Goal: Task Accomplishment & Management: Manage account settings

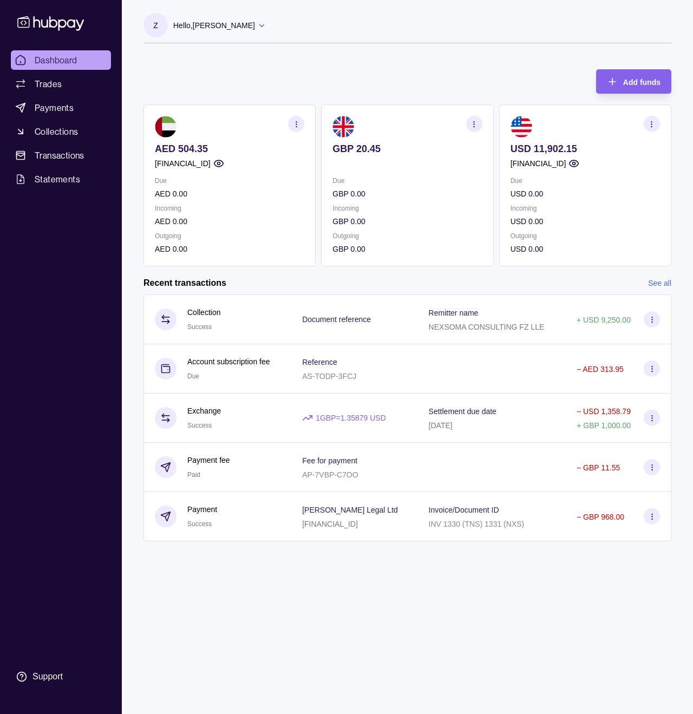
click at [410, 25] on section "Z Hello, [PERSON_NAME] [PERSON_NAME] Holdings Limited Account Terms and conditi…" at bounding box center [408, 28] width 528 height 30
click at [198, 27] on p "Hello, [PERSON_NAME]" at bounding box center [214, 25] width 82 height 12
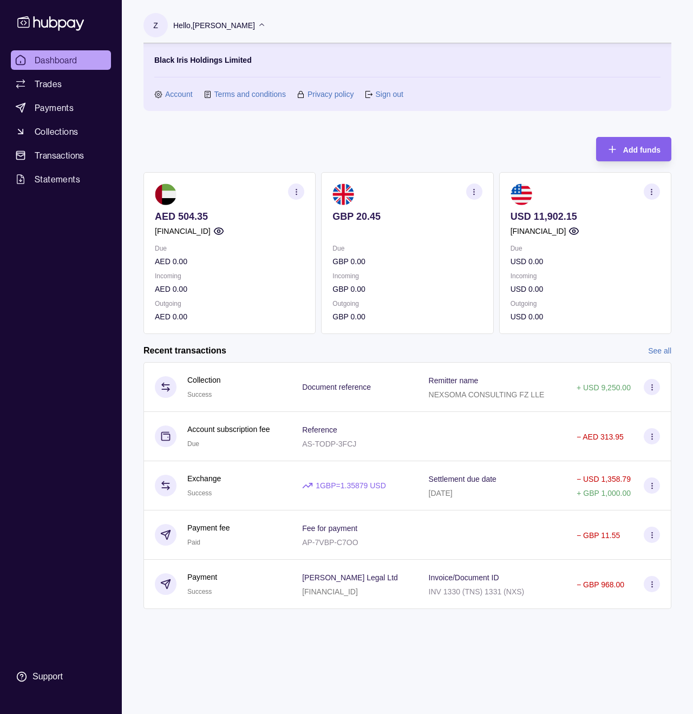
click at [179, 96] on link "Account" at bounding box center [179, 94] width 28 height 12
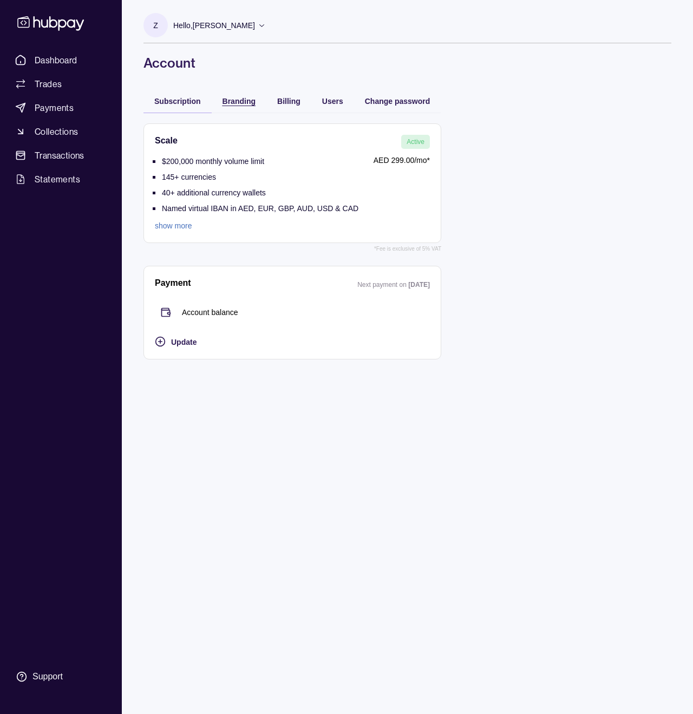
click at [239, 106] on div "Branding" at bounding box center [239, 100] width 33 height 13
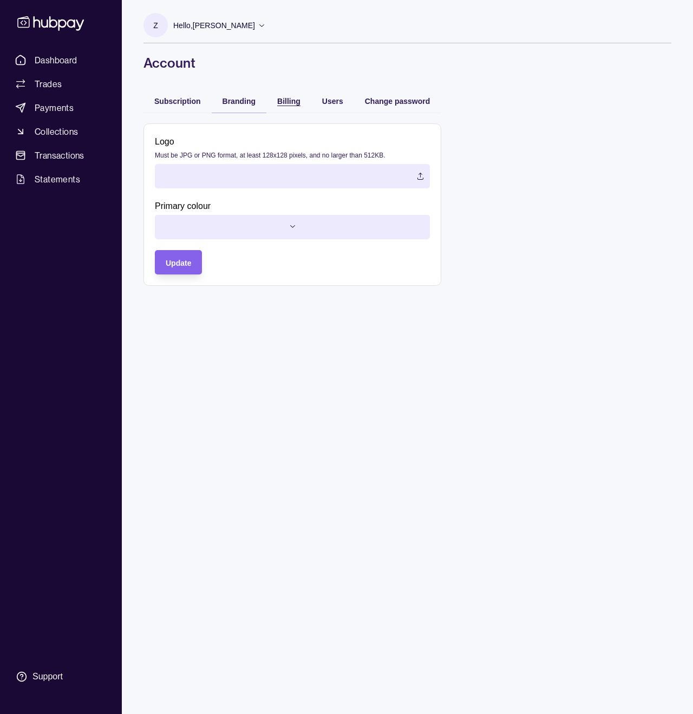
click at [287, 104] on span "Billing" at bounding box center [288, 101] width 23 height 9
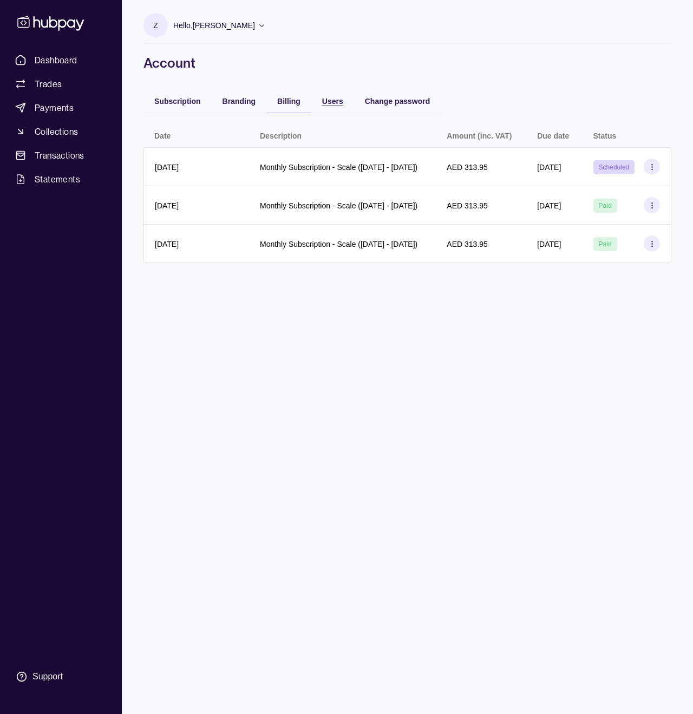
click at [341, 105] on span "Users" at bounding box center [332, 101] width 21 height 9
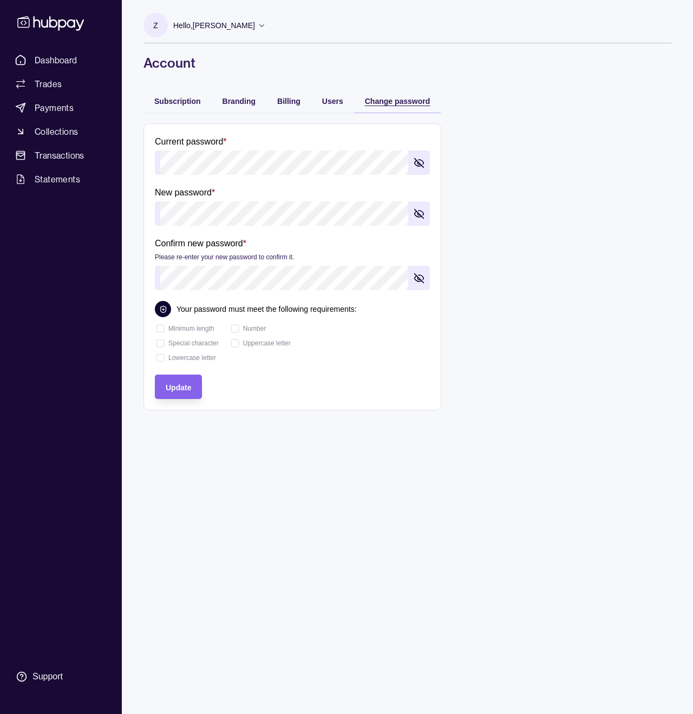
click at [406, 104] on span "Change password" at bounding box center [398, 101] width 66 height 9
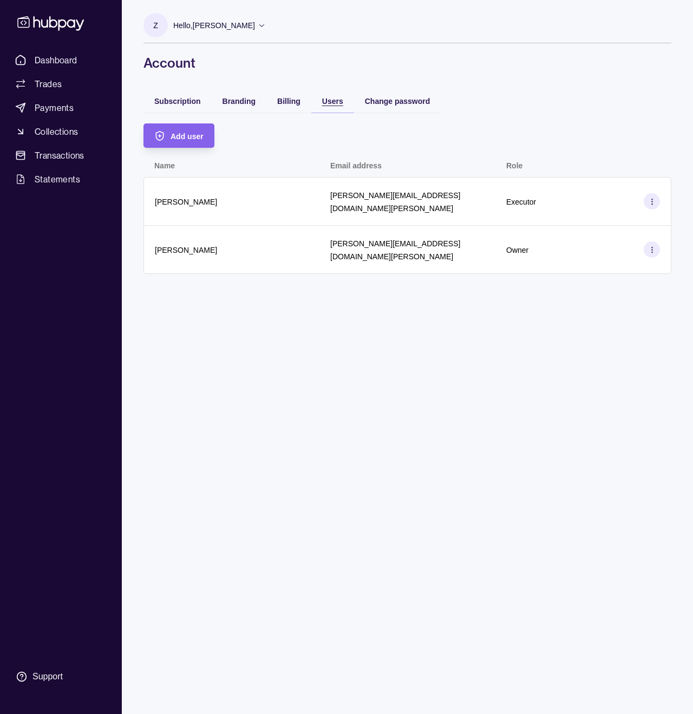
click at [338, 97] on div "Users" at bounding box center [332, 100] width 21 height 13
click at [173, 101] on span "Subscription" at bounding box center [177, 101] width 47 height 9
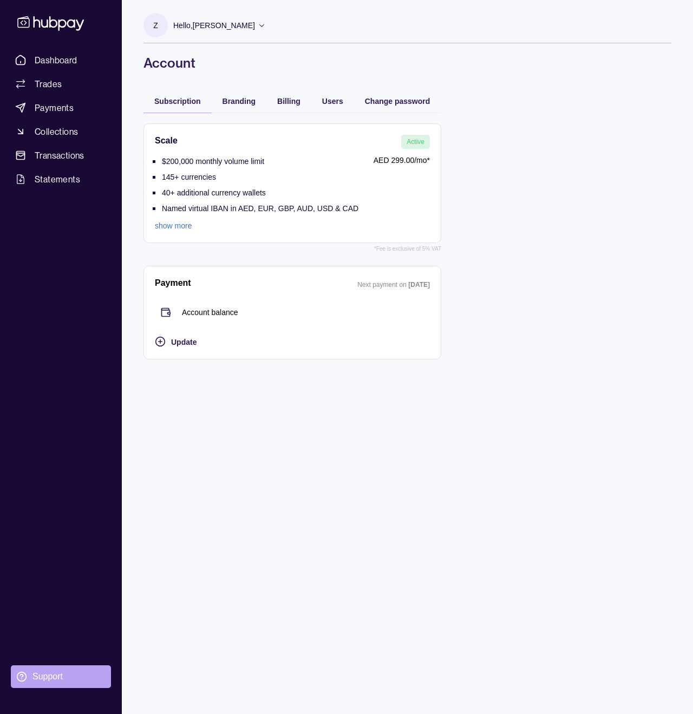
click at [49, 683] on section "Support" at bounding box center [61, 677] width 100 height 23
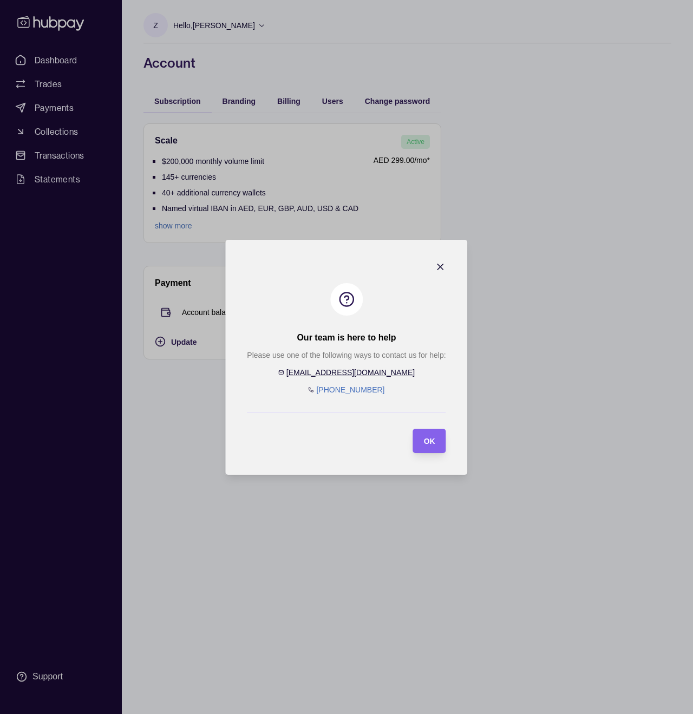
click at [448, 262] on section "Our team is here to help Please use one of the following ways to contact us for…" at bounding box center [346, 357] width 242 height 235
click at [444, 267] on icon "button" at bounding box center [440, 267] width 11 height 11
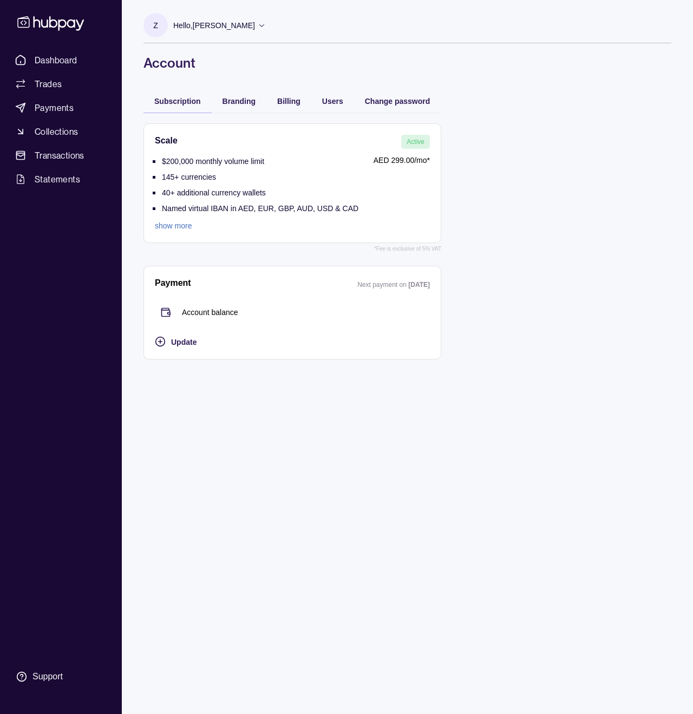
click at [210, 22] on p "Hello, [PERSON_NAME]" at bounding box center [214, 25] width 82 height 12
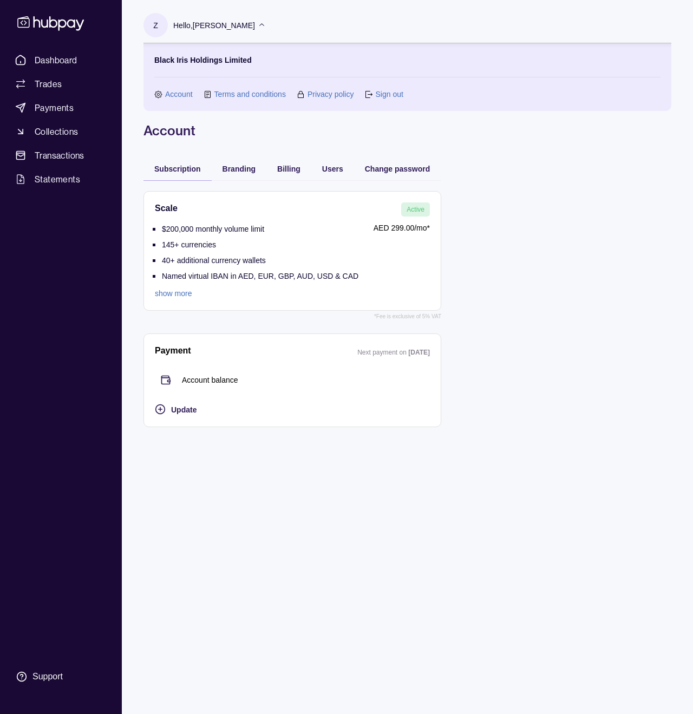
click at [381, 99] on link "Sign out" at bounding box center [389, 94] width 28 height 12
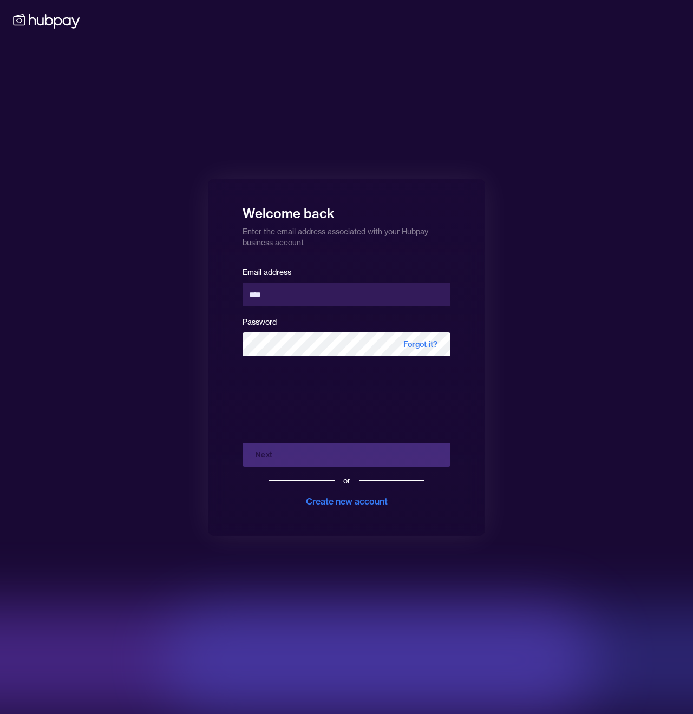
type input "*****"
type input "**********"
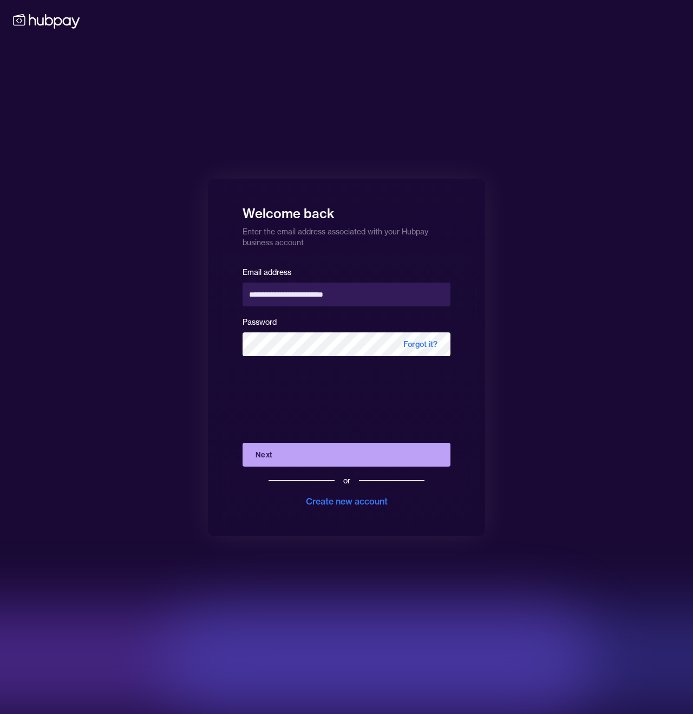
click at [275, 453] on button "Next" at bounding box center [347, 455] width 208 height 24
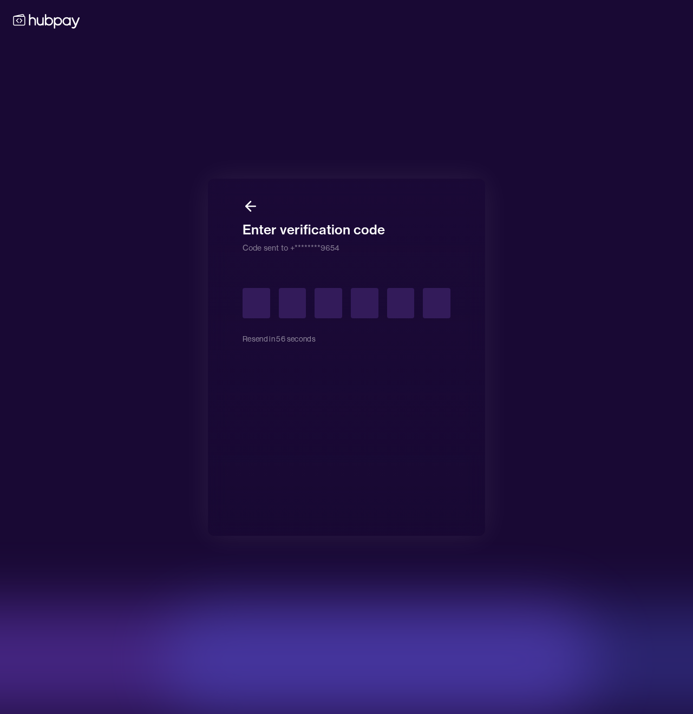
type input "*"
